Goal: Information Seeking & Learning: Check status

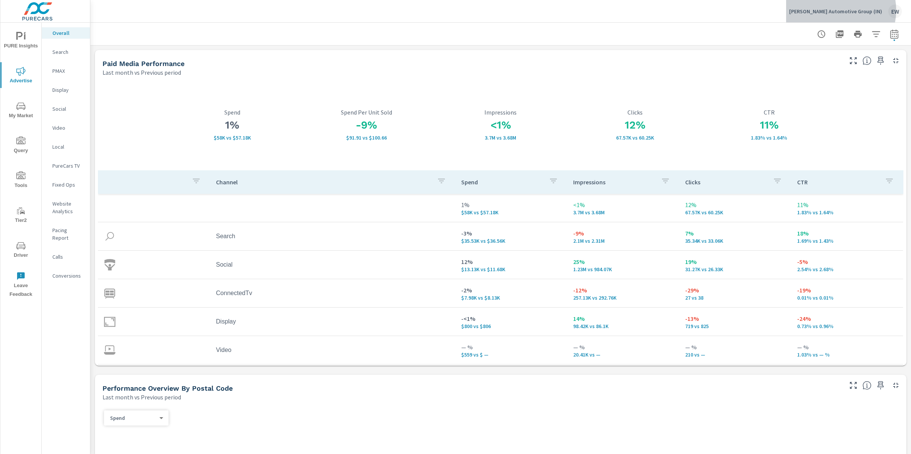
click at [842, 10] on p "[PERSON_NAME] Automotive Group (IN)" at bounding box center [835, 11] width 93 height 7
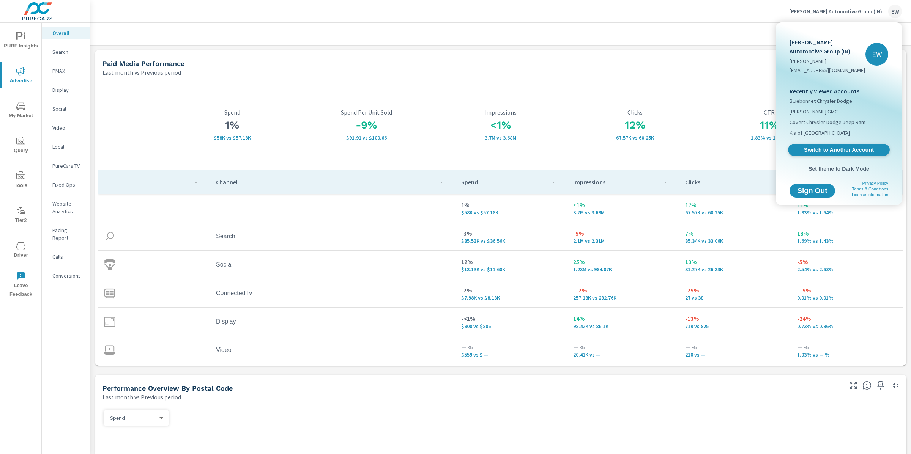
click at [812, 154] on span "Switch to Another Account" at bounding box center [838, 150] width 93 height 7
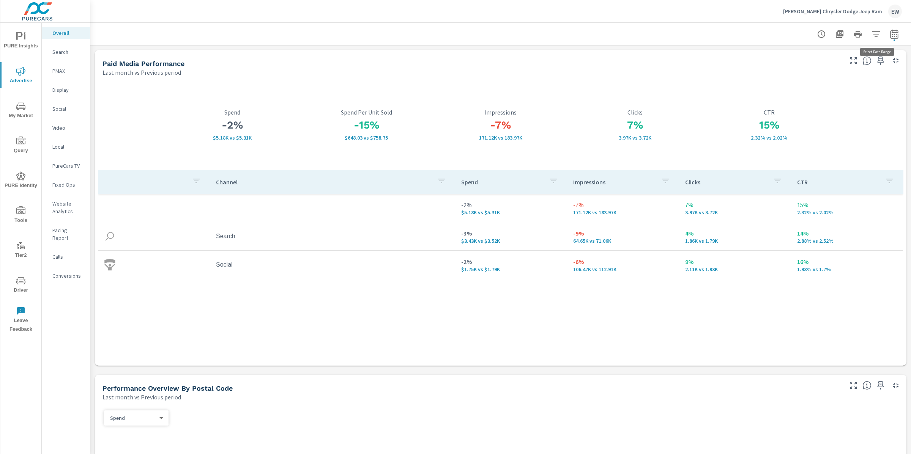
click at [890, 34] on icon "button" at bounding box center [894, 34] width 9 height 9
select select "Last month"
select select "Previous period"
click at [874, 101] on icon "button" at bounding box center [876, 99] width 5 height 7
click at [813, 112] on span "Apply" at bounding box center [809, 108] width 31 height 7
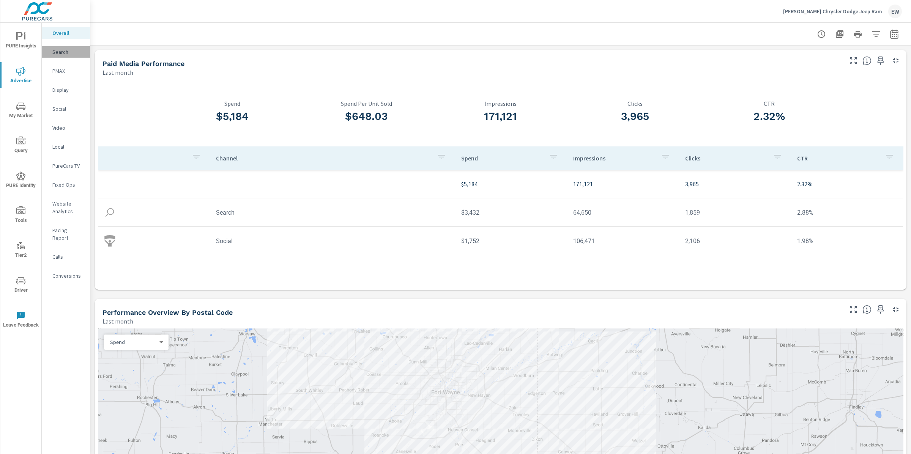
click at [65, 51] on p "Search" at bounding box center [68, 52] width 32 height 8
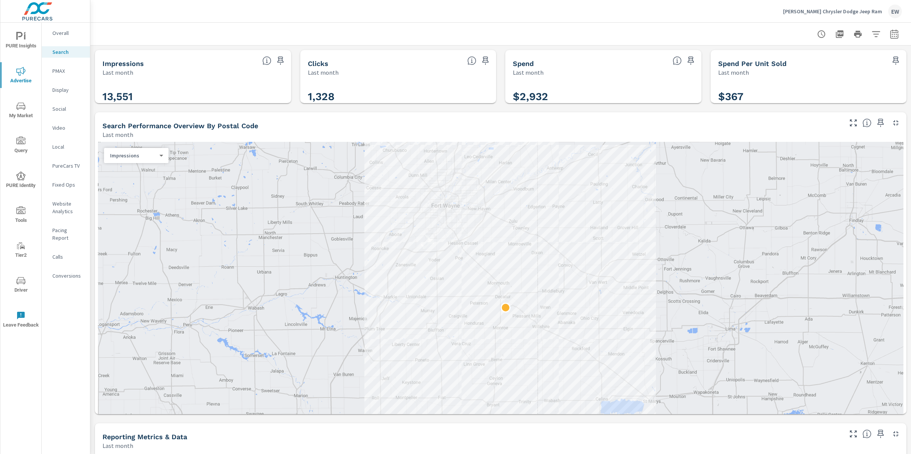
click at [92, 241] on div "Impressions Last month 13,551 Clicks Last month 1,328 Spend Last month $2,932 S…" at bounding box center [500, 450] width 821 height 809
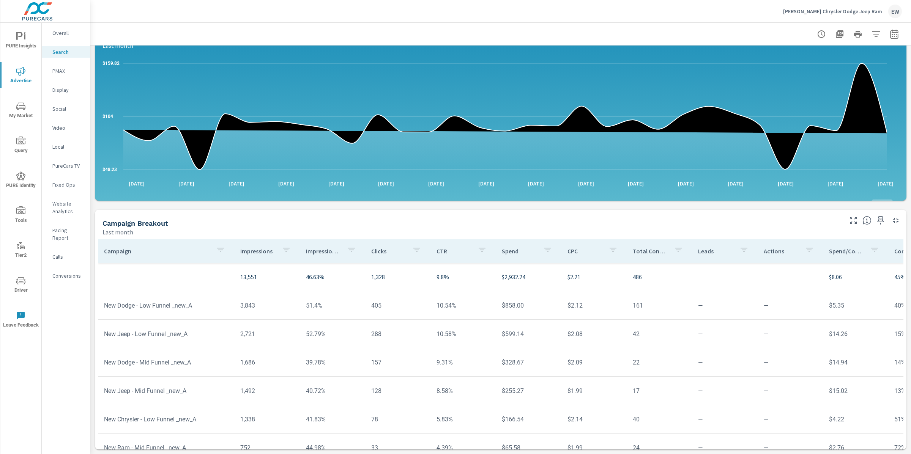
scroll to position [602, 0]
click at [63, 73] on p "PMAX" at bounding box center [68, 71] width 32 height 8
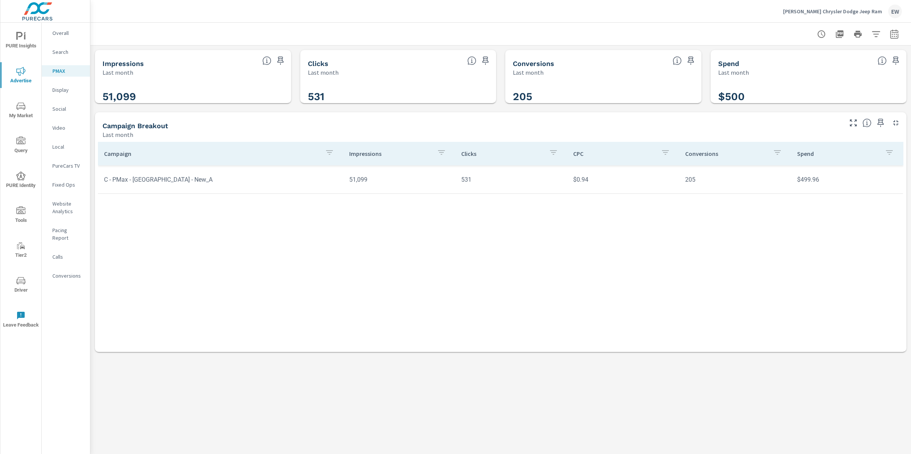
click at [65, 35] on p "Overall" at bounding box center [68, 33] width 32 height 8
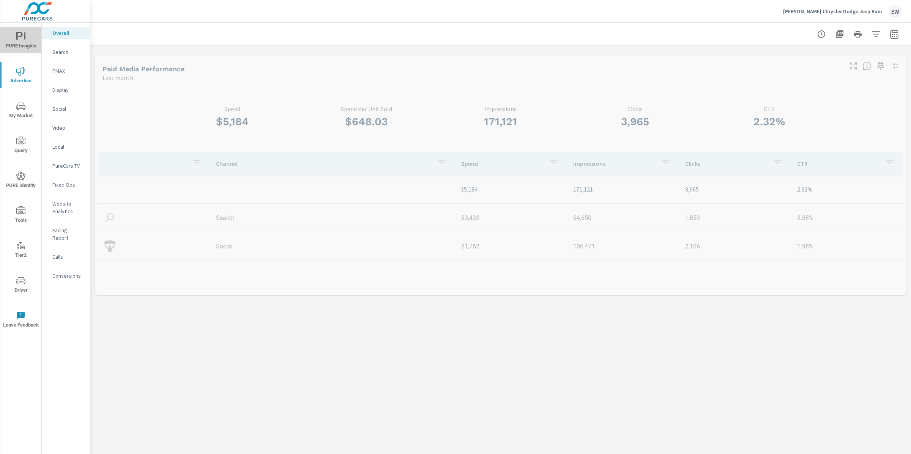
click at [19, 39] on span "PURE Insights" at bounding box center [21, 41] width 36 height 19
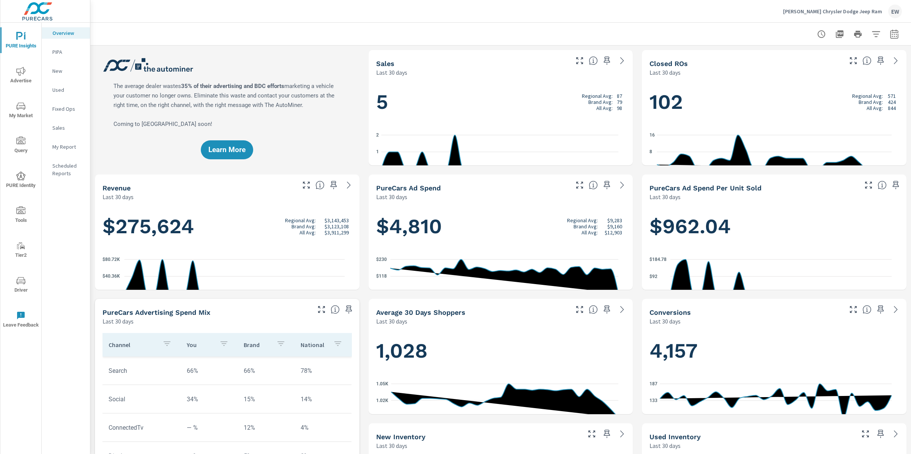
scroll to position [0, 0]
click at [890, 32] on icon "button" at bounding box center [894, 34] width 9 height 9
click at [814, 67] on select "Custom Yesterday Last week Last 7 days Last 14 days Last 30 days Last 45 days L…" at bounding box center [826, 66] width 76 height 15
click at [788, 59] on select "Custom Yesterday Last week Last 7 days Last 14 days Last 30 days Last 45 days L…" at bounding box center [826, 66] width 76 height 15
select select "Last month"
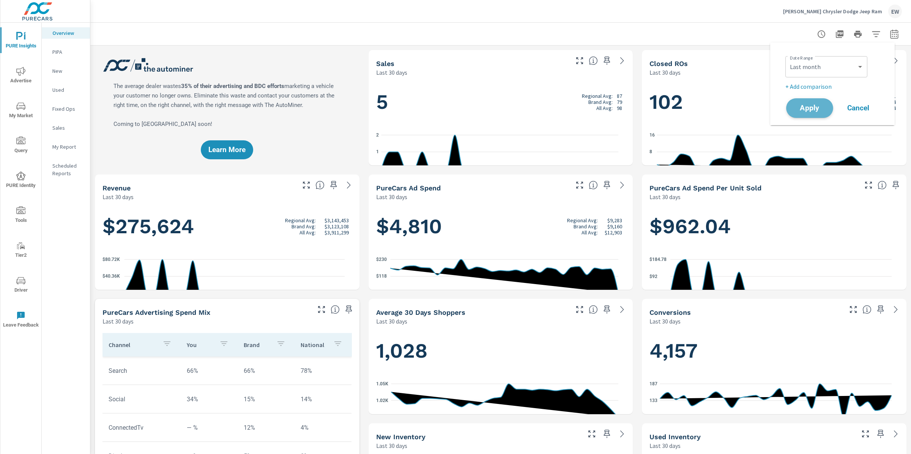
click at [804, 112] on span "Apply" at bounding box center [809, 108] width 31 height 7
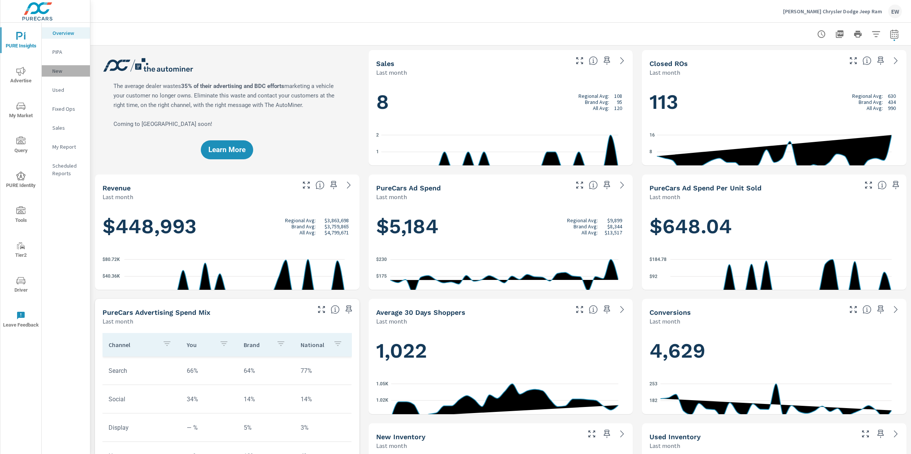
click at [58, 75] on p "New" at bounding box center [68, 71] width 32 height 8
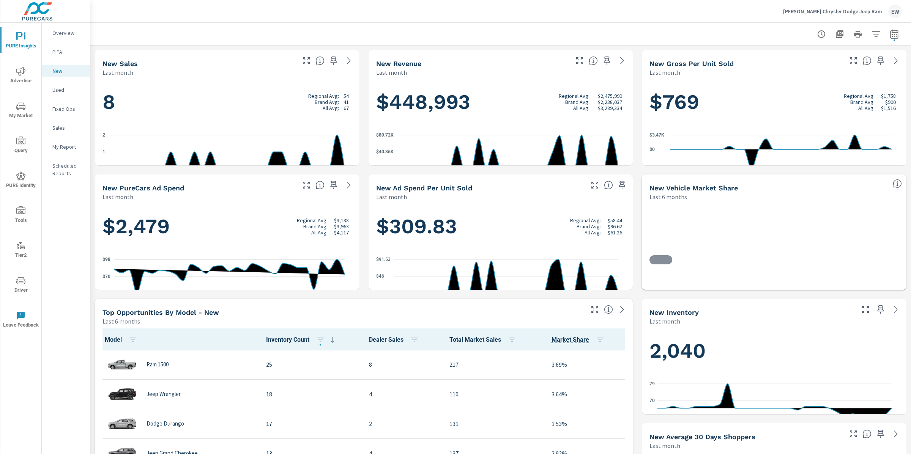
scroll to position [0, 0]
click at [24, 70] on icon "nav menu" at bounding box center [20, 71] width 9 height 9
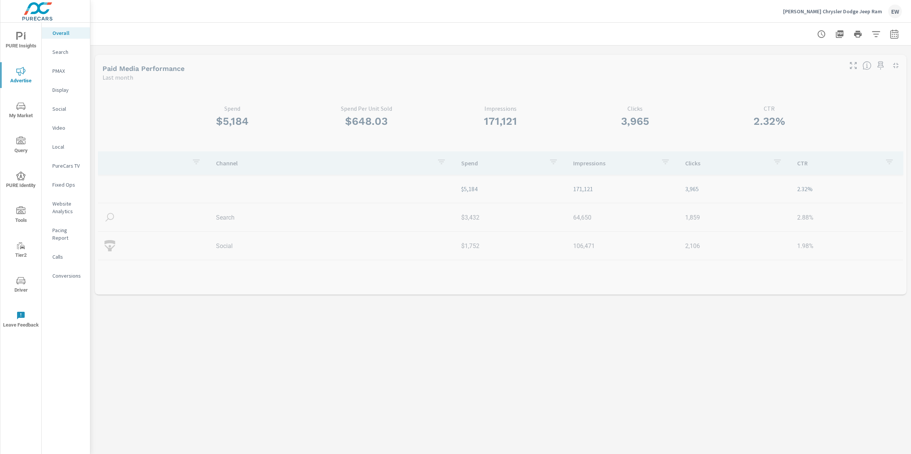
click at [65, 75] on p "PMAX" at bounding box center [68, 71] width 32 height 8
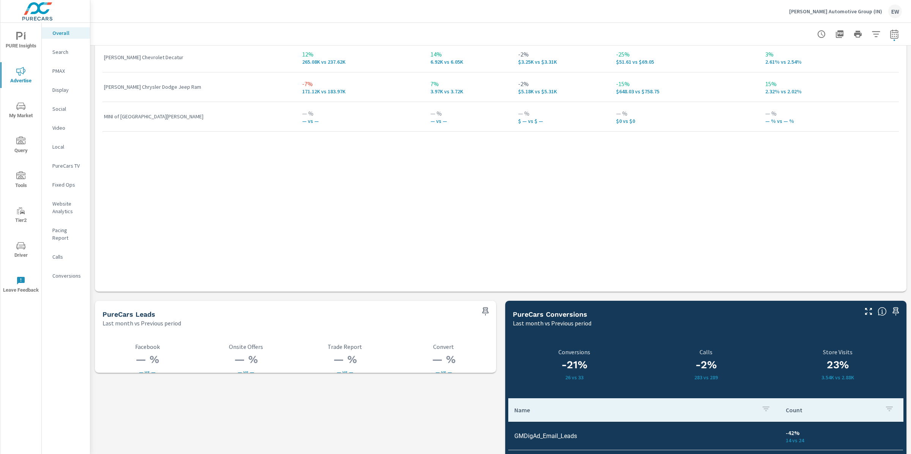
scroll to position [1280, 0]
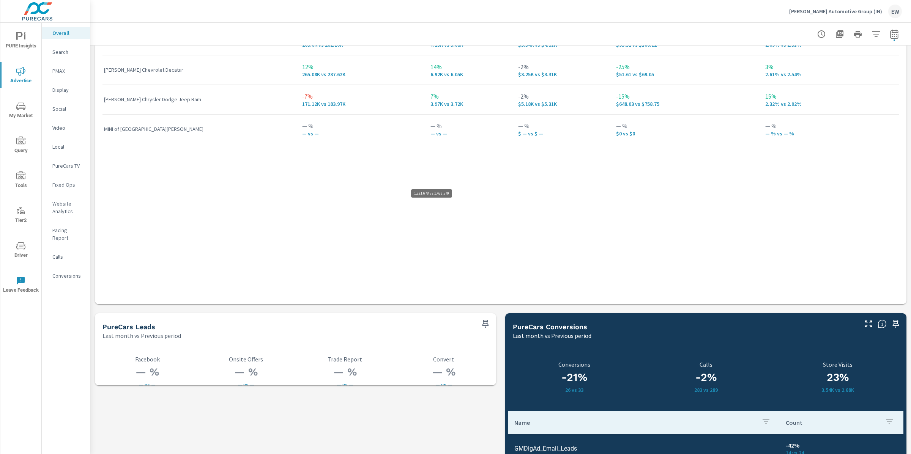
drag, startPoint x: 281, startPoint y: 193, endPoint x: 324, endPoint y: 195, distance: 43.3
